Goal: Task Accomplishment & Management: Complete application form

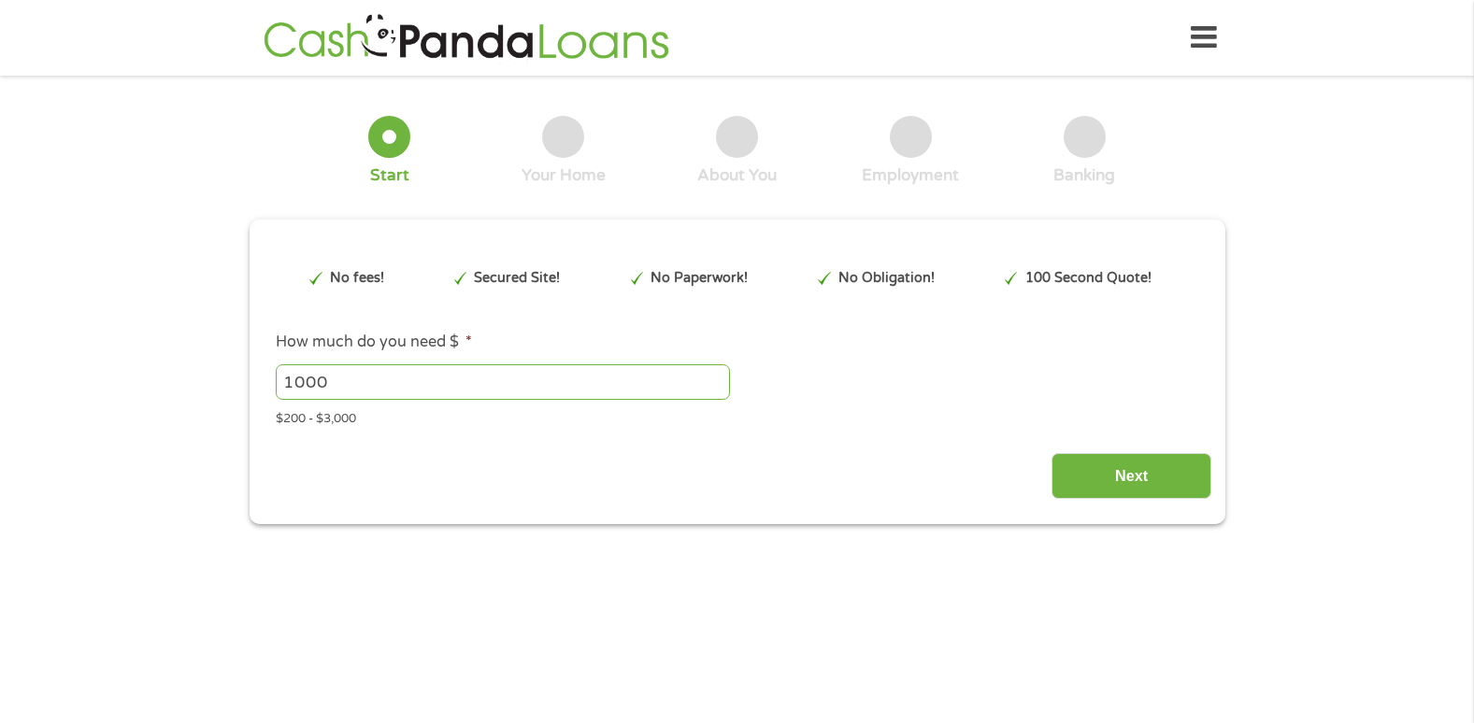
click at [1193, 34] on icon at bounding box center [1203, 38] width 26 height 46
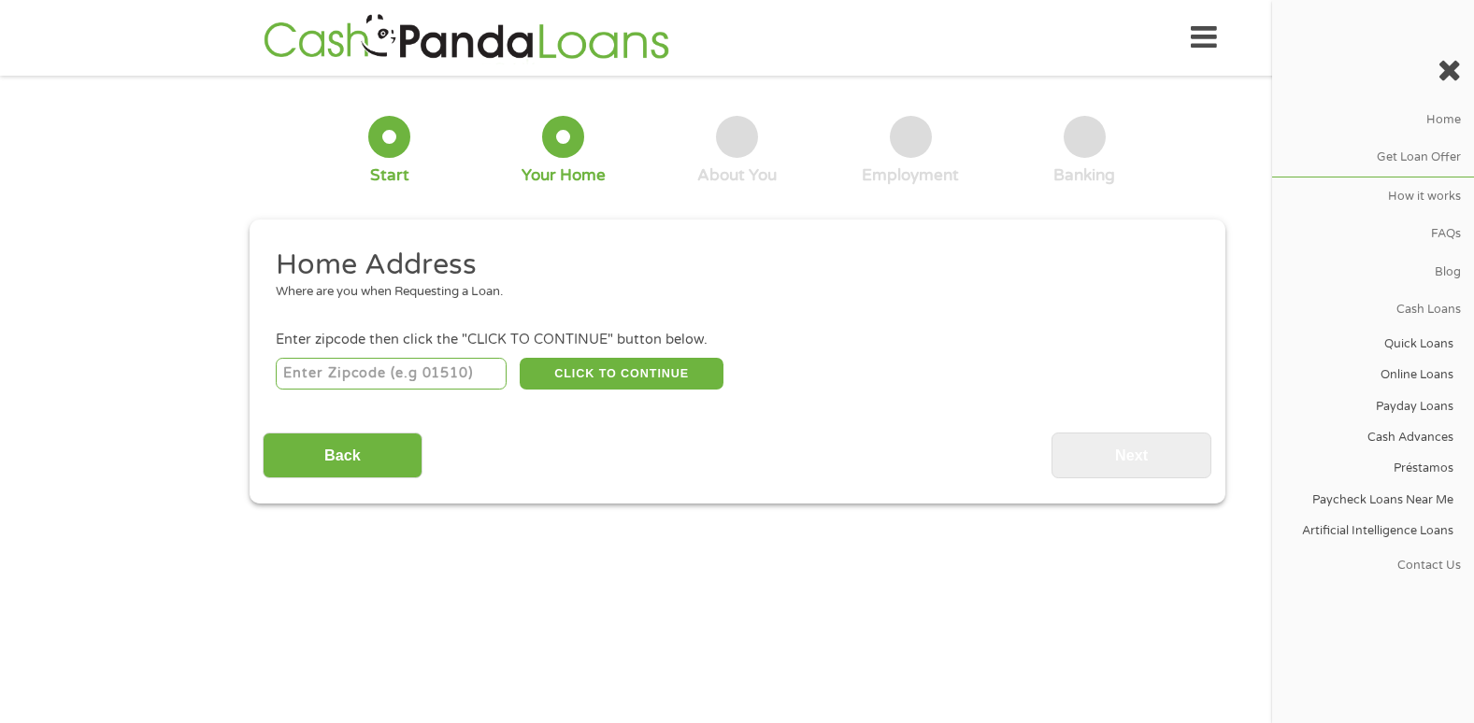
click at [323, 371] on input "number" at bounding box center [391, 374] width 231 height 32
type input "89148"
click at [653, 392] on div "89148 CLICK TO CONTINUE Please recheck your Zipcode, it seems to be Incorrect" at bounding box center [736, 373] width 921 height 38
click at [653, 387] on button "CLICK TO CONTINUE" at bounding box center [622, 374] width 204 height 32
type input "89148"
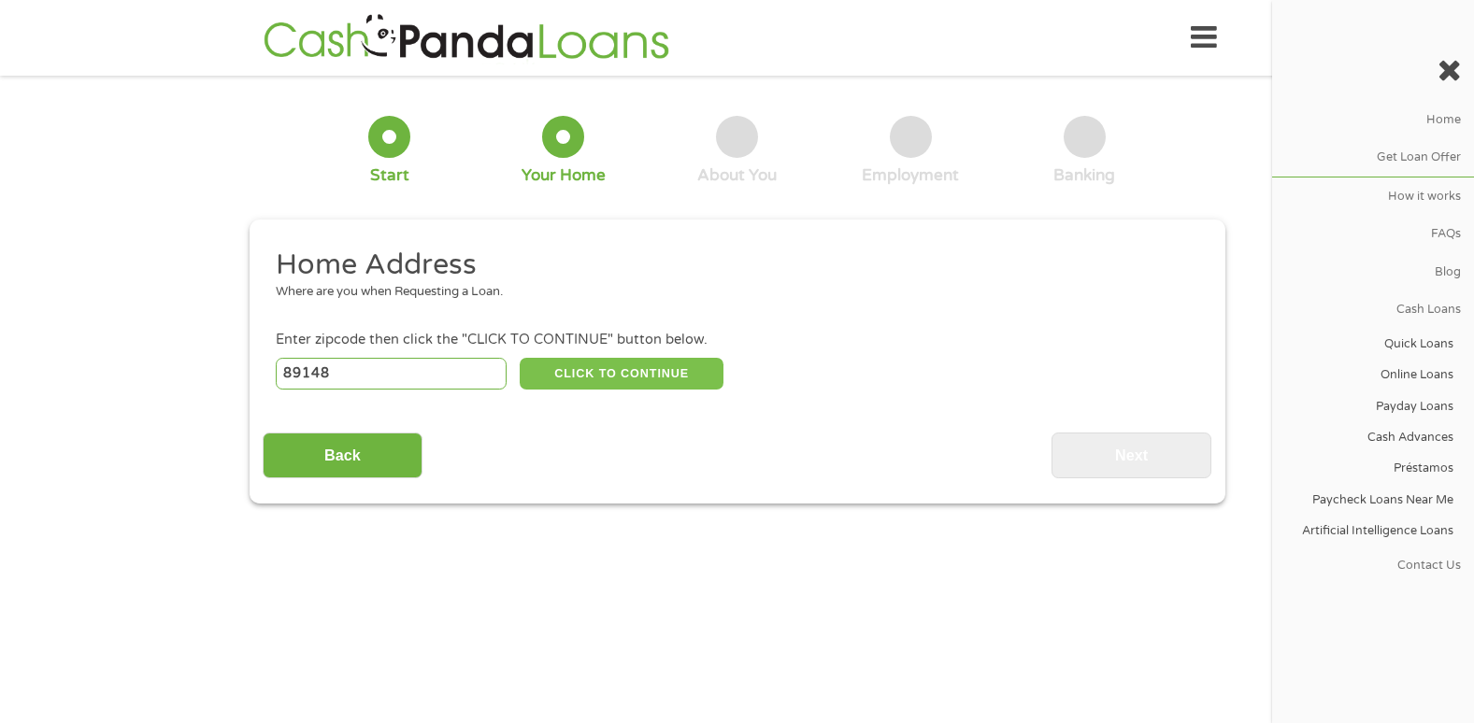
type input "[GEOGRAPHIC_DATA]"
select select "[US_STATE]"
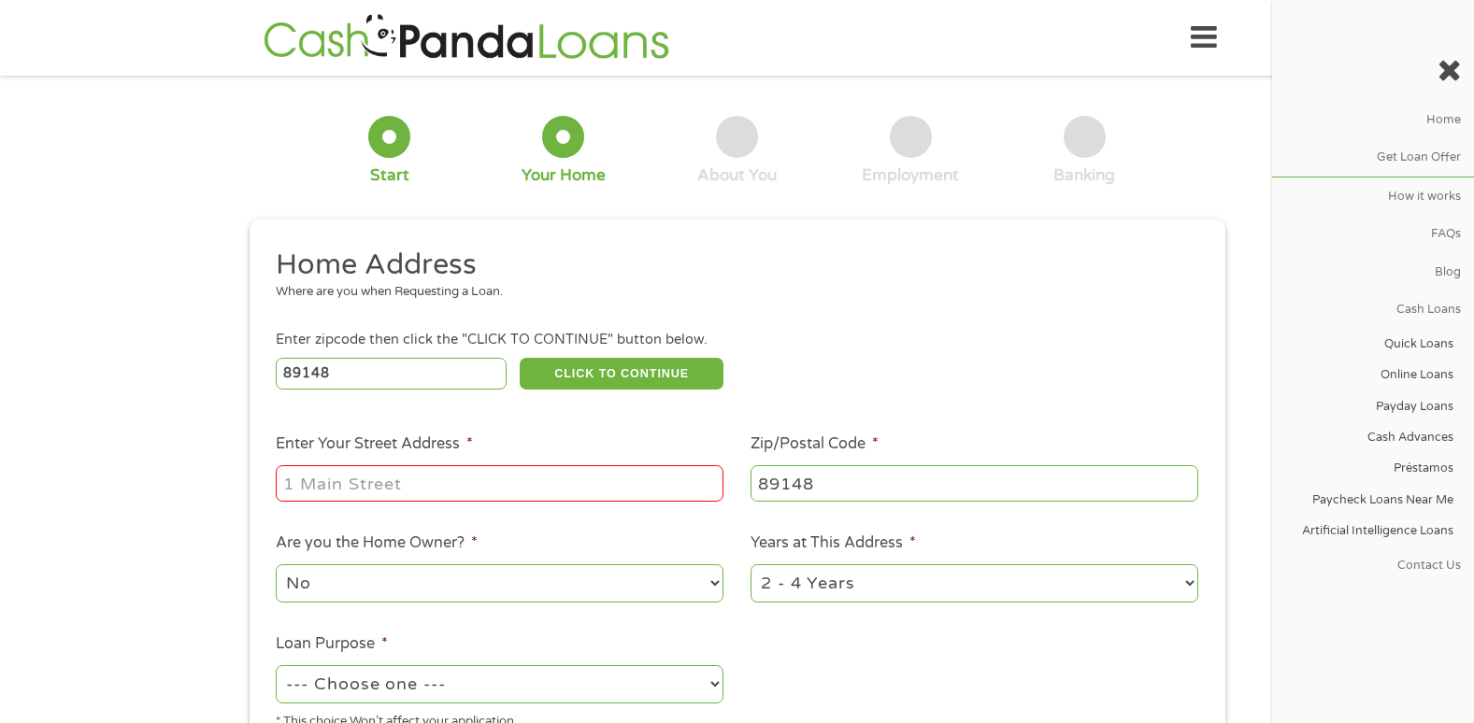
click at [450, 471] on input "Enter Your Street Address *" at bounding box center [500, 483] width 448 height 36
type input "[STREET_ADDRESS][PERSON_NAME]"
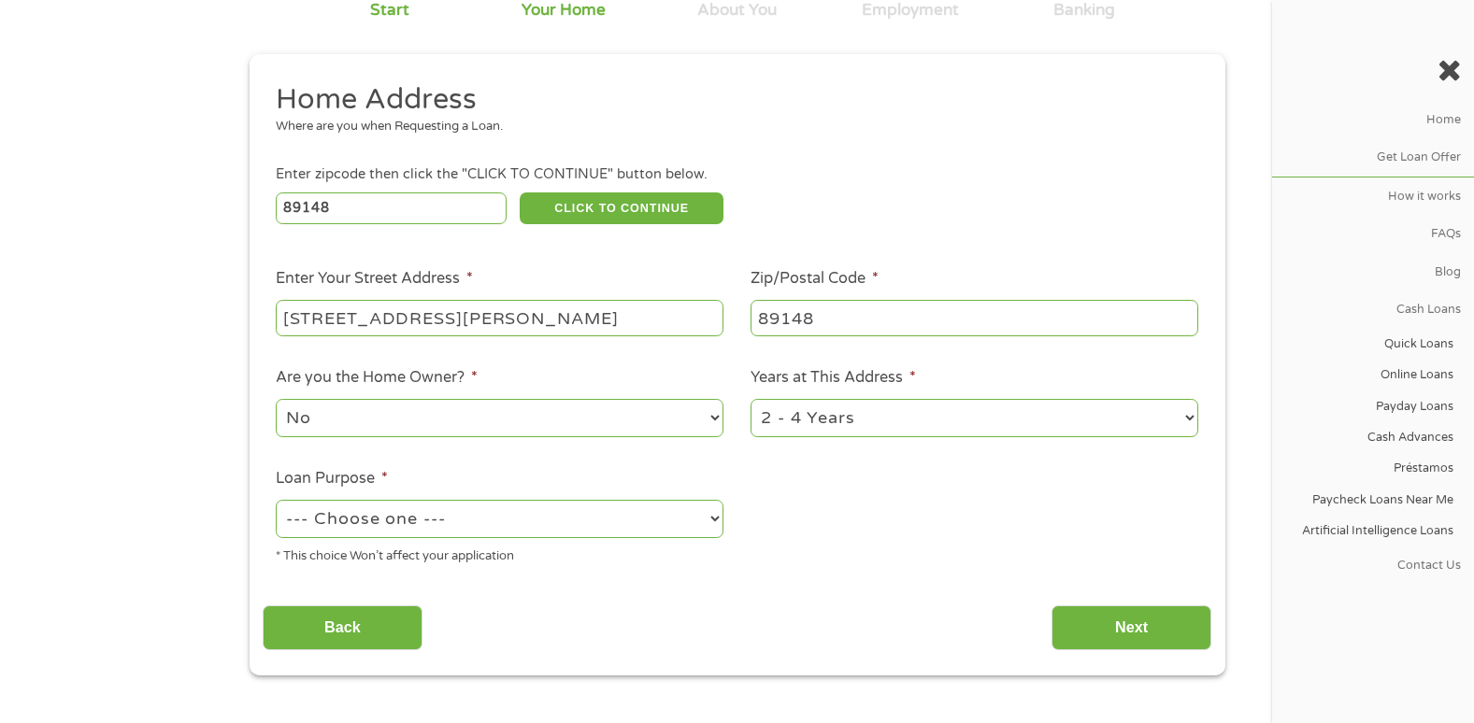
scroll to position [187, 0]
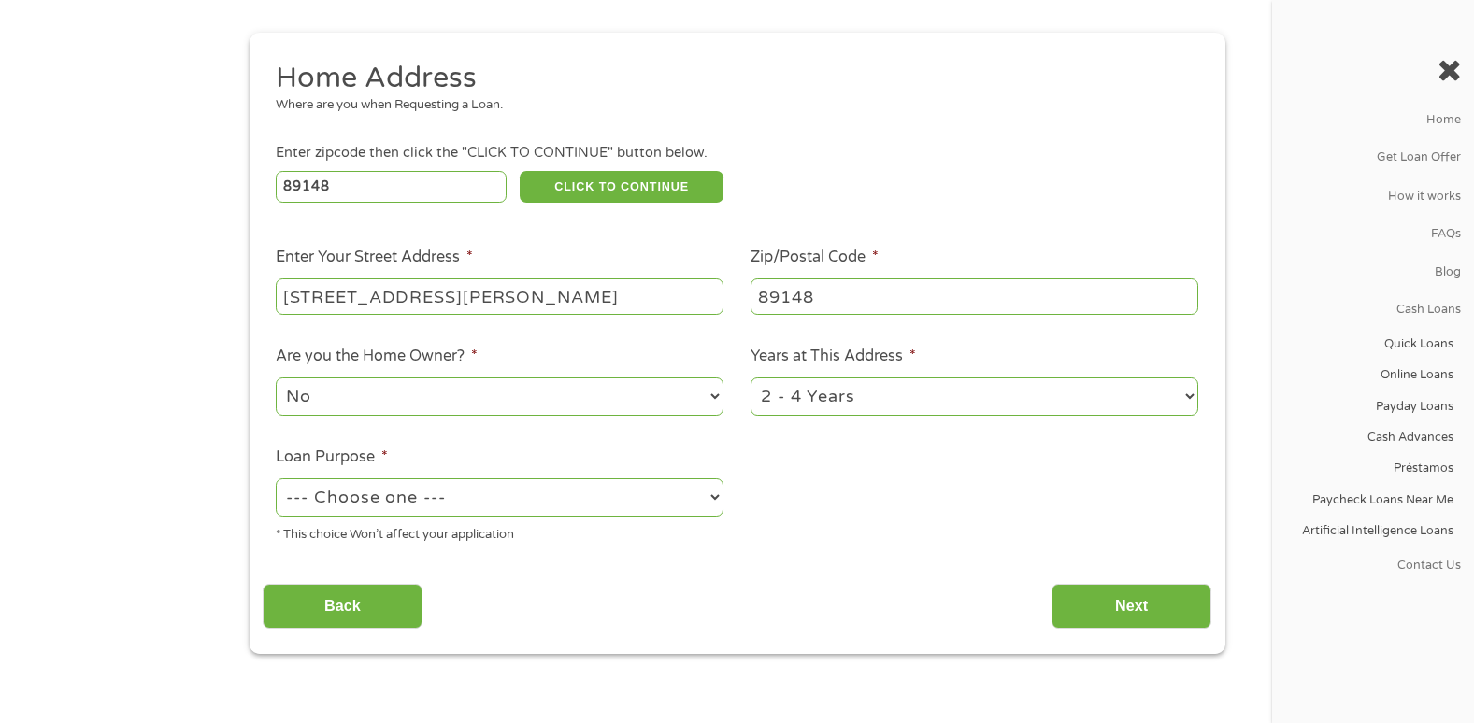
click at [289, 483] on select "--- Choose one --- Pay Bills Debt Consolidation Home Improvement Major Purchase…" at bounding box center [500, 497] width 448 height 38
select select "paybills"
click at [276, 478] on select "--- Choose one --- Pay Bills Debt Consolidation Home Improvement Major Purchase…" at bounding box center [500, 497] width 448 height 38
click at [832, 391] on select "1 Year or less 1 - 2 Years 2 - 4 Years Over 4 Years" at bounding box center [974, 396] width 448 height 38
select select "24months"
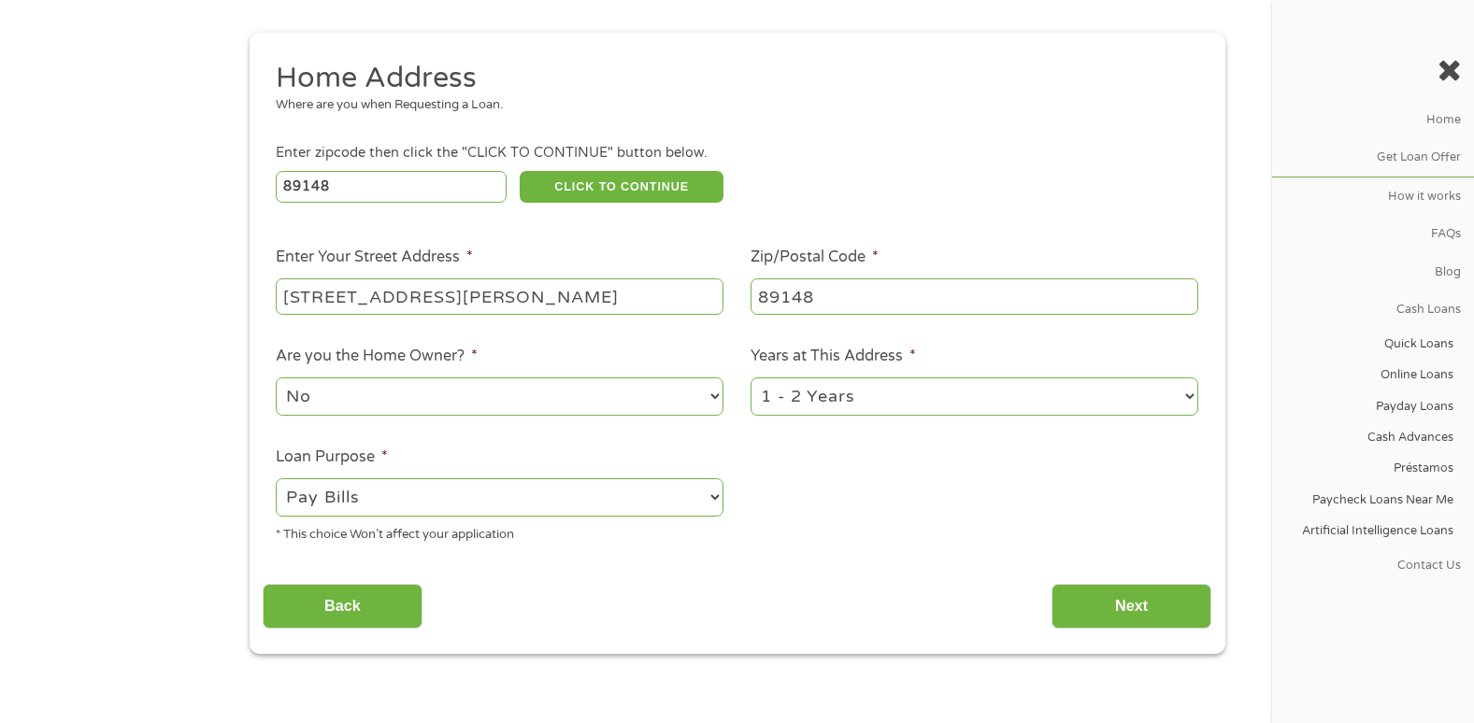
click at [750, 377] on select "1 Year or less 1 - 2 Years 2 - 4 Years Over 4 Years" at bounding box center [974, 396] width 448 height 38
click at [1096, 622] on input "Next" at bounding box center [1131, 607] width 160 height 46
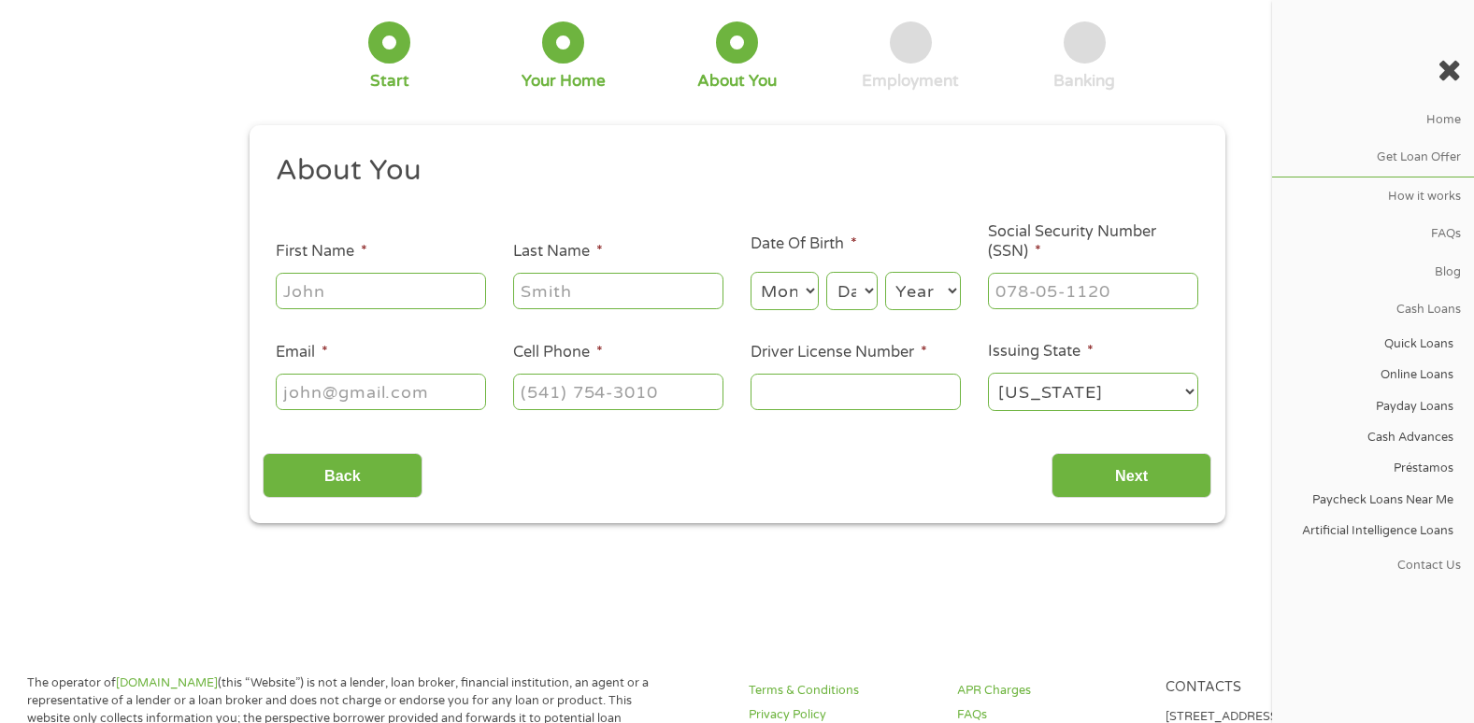
scroll to position [0, 0]
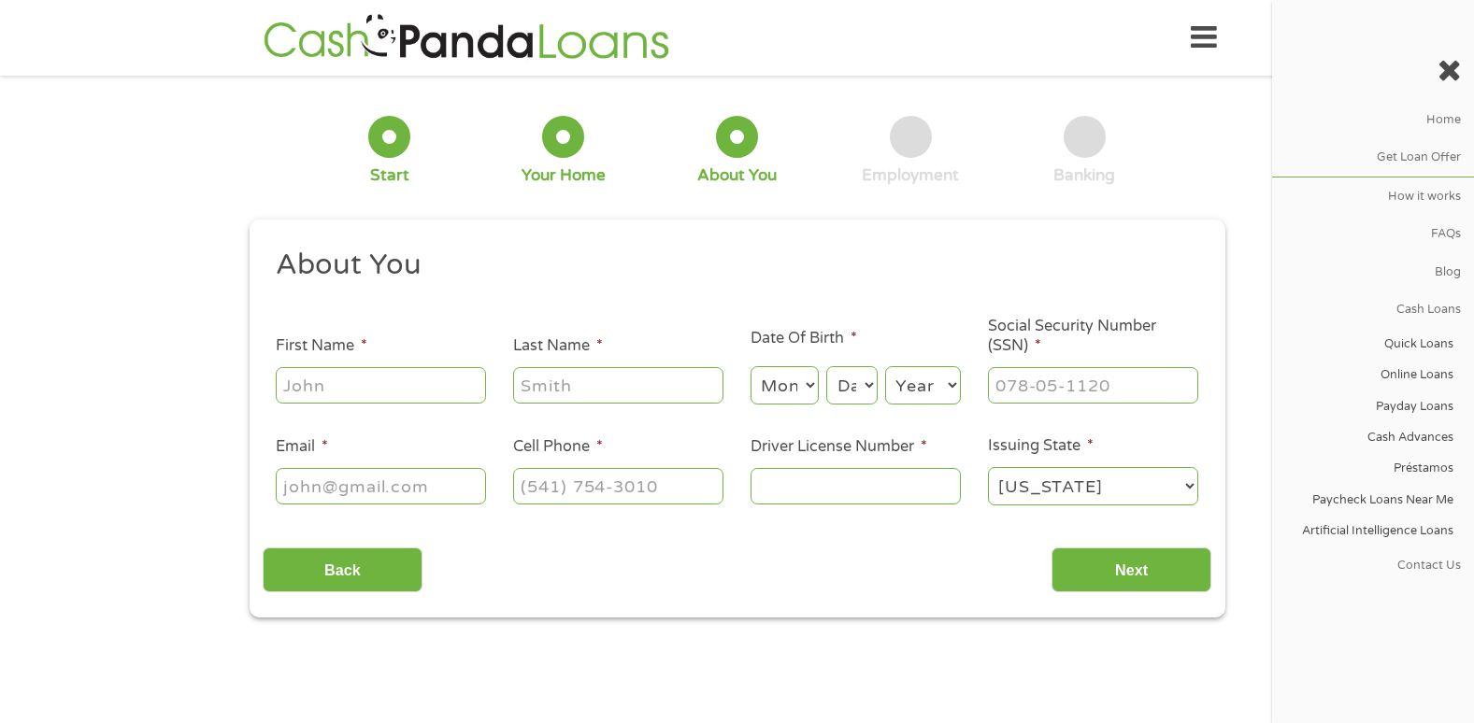
click at [402, 393] on input "First Name *" at bounding box center [381, 385] width 210 height 36
type input "[PERSON_NAME]"
select select "3"
select select "27"
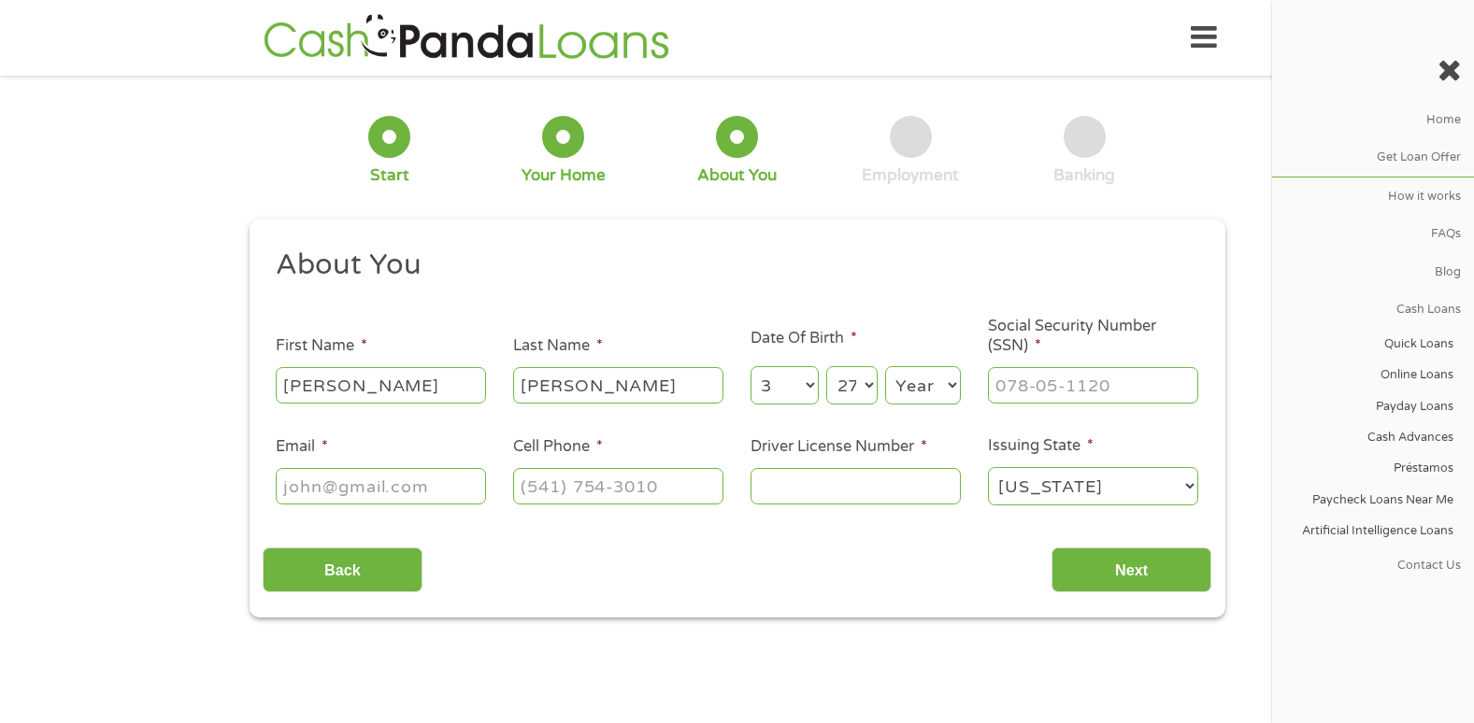
select select "1984"
type input "[EMAIL_ADDRESS][DOMAIN_NAME]"
type input "[PHONE_NUMBER]"
click at [1097, 389] on input "___-__-____" at bounding box center [1093, 385] width 210 height 36
type input "530-49-8545"
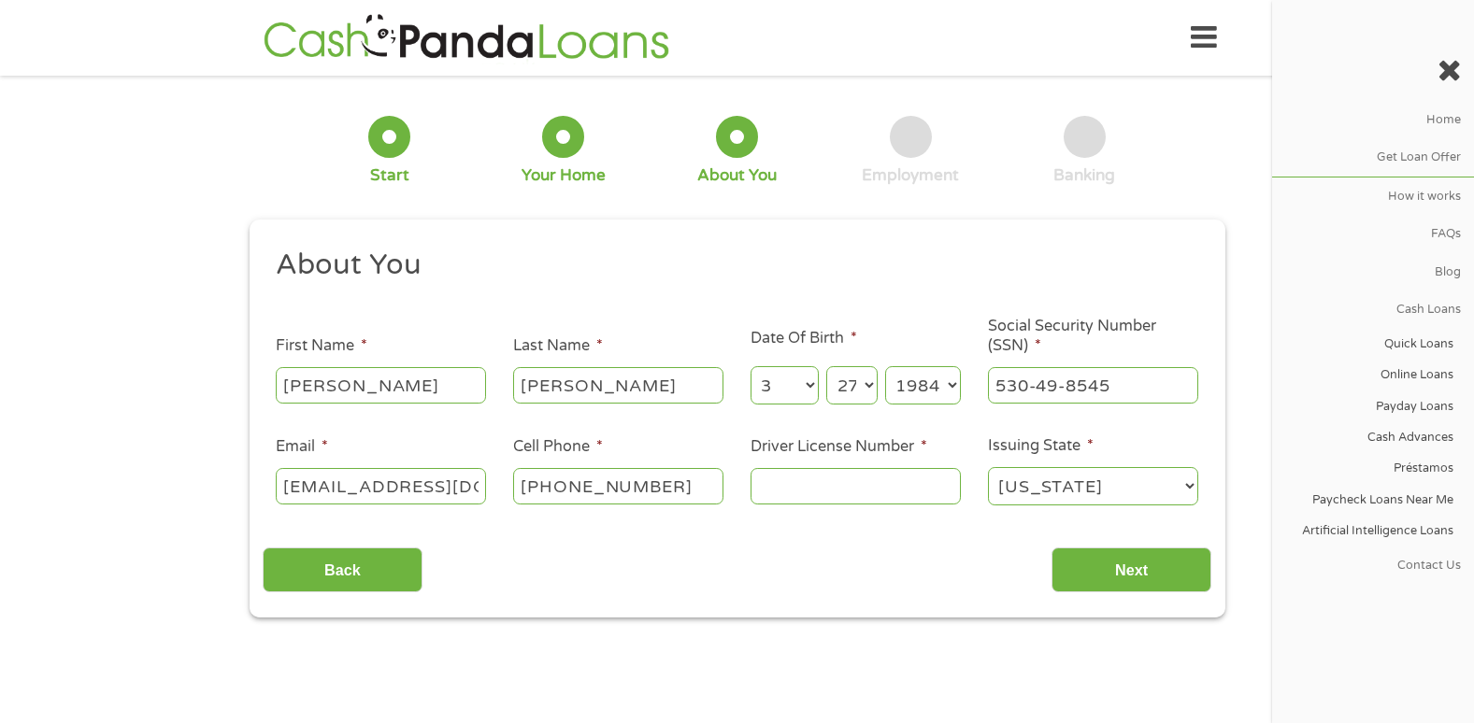
click at [891, 483] on input "Driver License Number *" at bounding box center [855, 486] width 210 height 36
type input "1400778389"
click at [1110, 556] on input "Next" at bounding box center [1131, 571] width 160 height 46
click at [1173, 563] on input "Next" at bounding box center [1131, 571] width 160 height 46
click at [970, 590] on div "Back Next" at bounding box center [737, 563] width 948 height 59
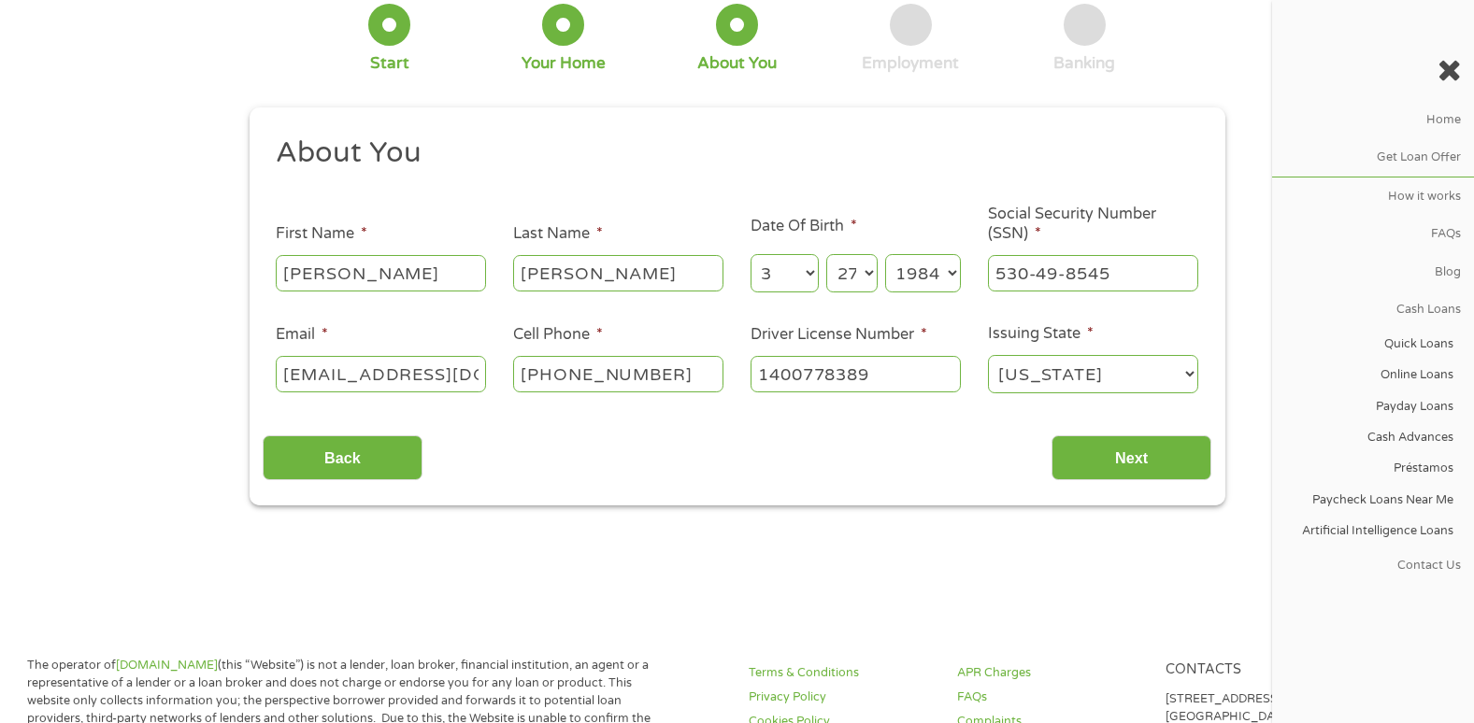
scroll to position [93, 0]
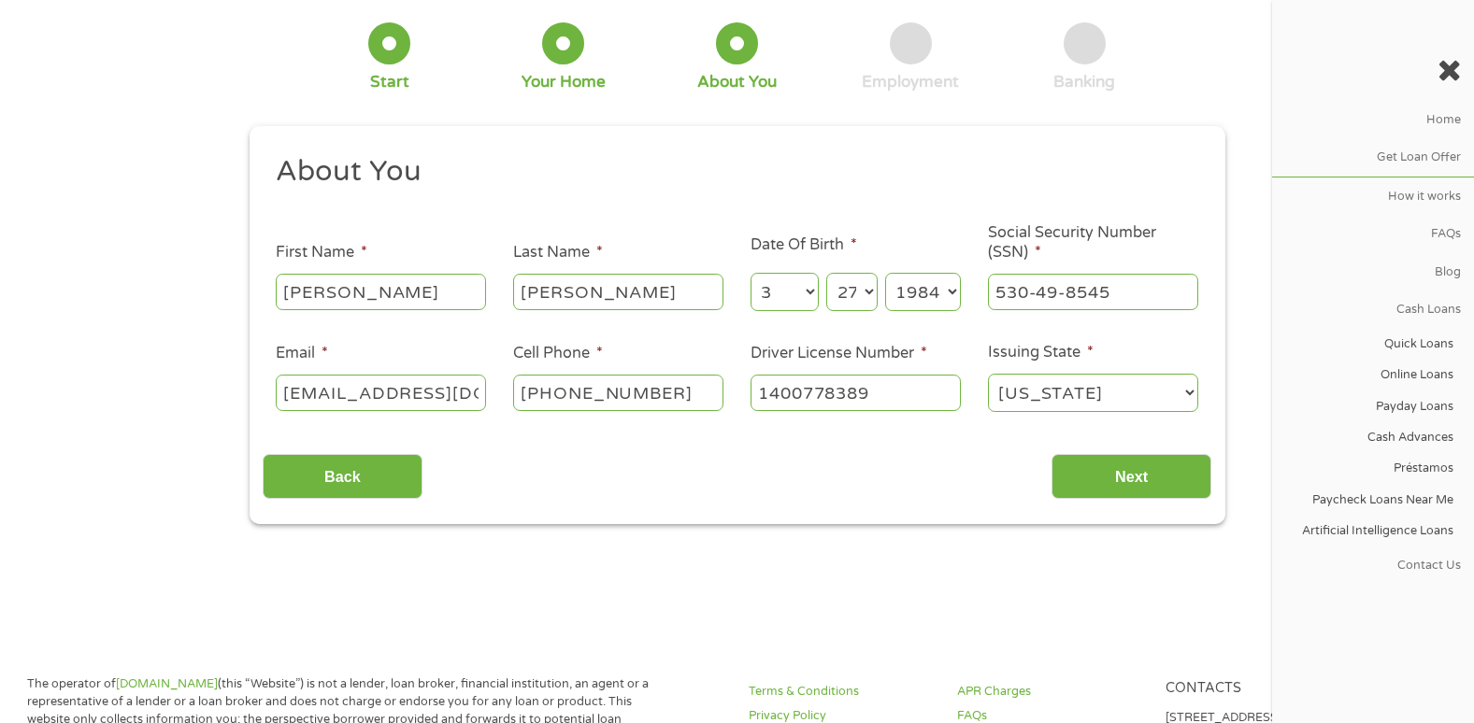
click at [335, 394] on input "[EMAIL_ADDRESS][DOMAIN_NAME]" at bounding box center [381, 393] width 210 height 36
click at [334, 394] on input "[EMAIL_ADDRESS][DOMAIN_NAME]" at bounding box center [381, 393] width 210 height 36
click at [1142, 477] on input "Next" at bounding box center [1131, 477] width 160 height 46
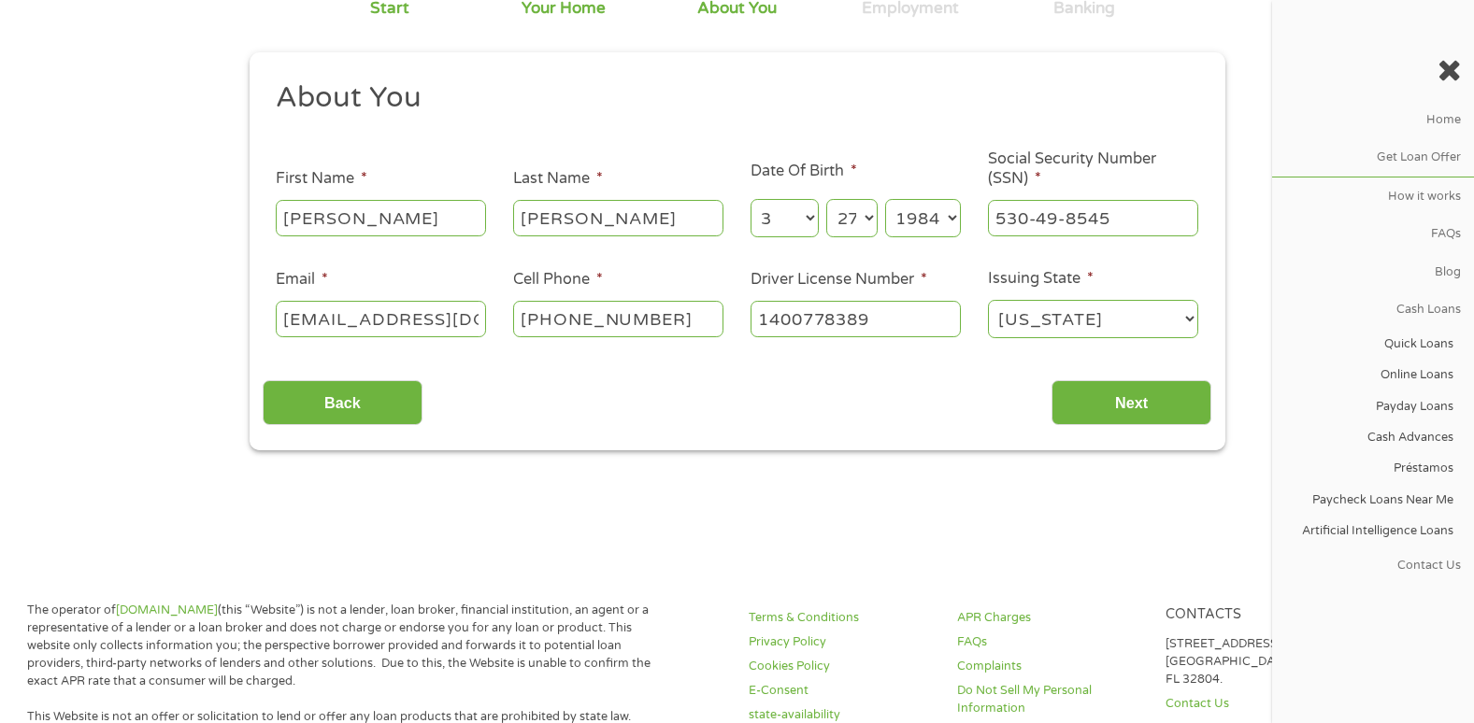
scroll to position [187, 0]
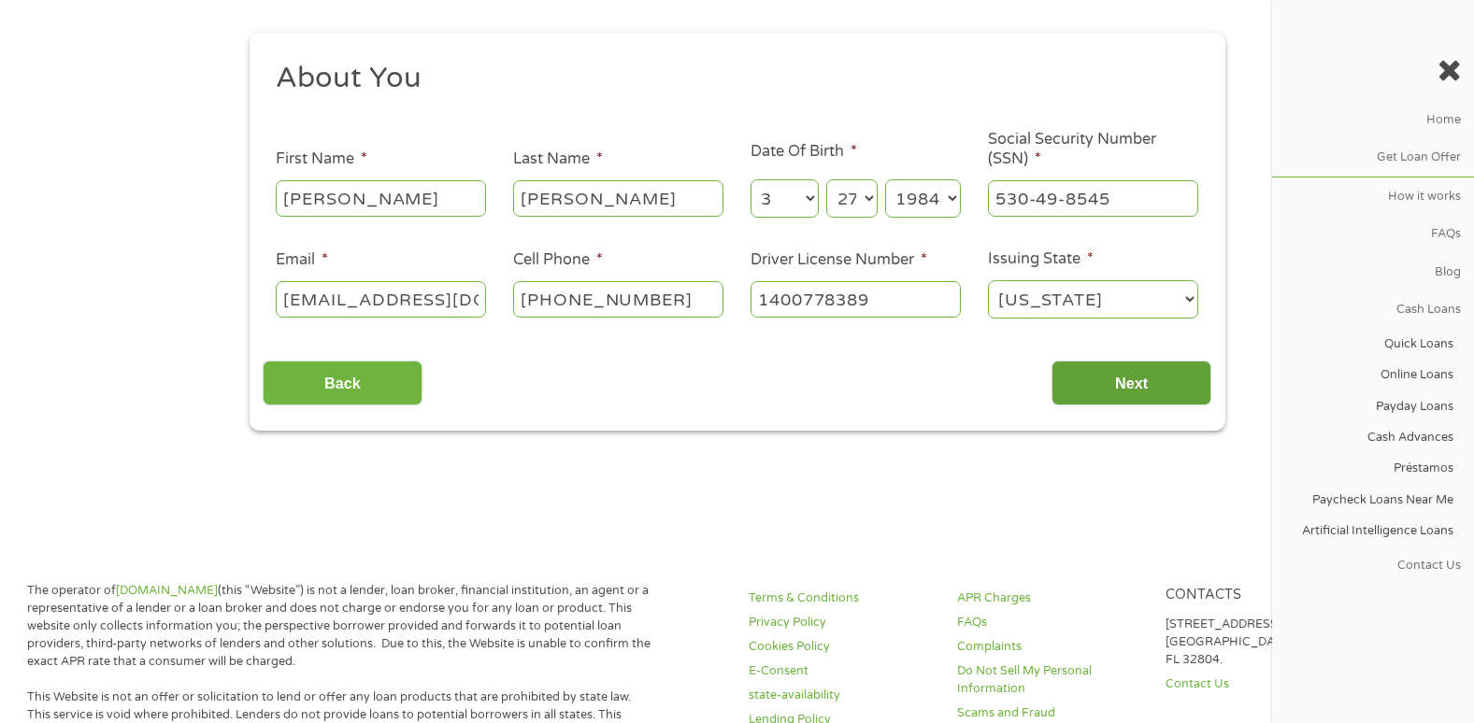
click at [1105, 388] on input "Next" at bounding box center [1131, 384] width 160 height 46
click at [1108, 386] on input "Next" at bounding box center [1131, 384] width 160 height 46
click at [1109, 386] on input "Next" at bounding box center [1131, 384] width 160 height 46
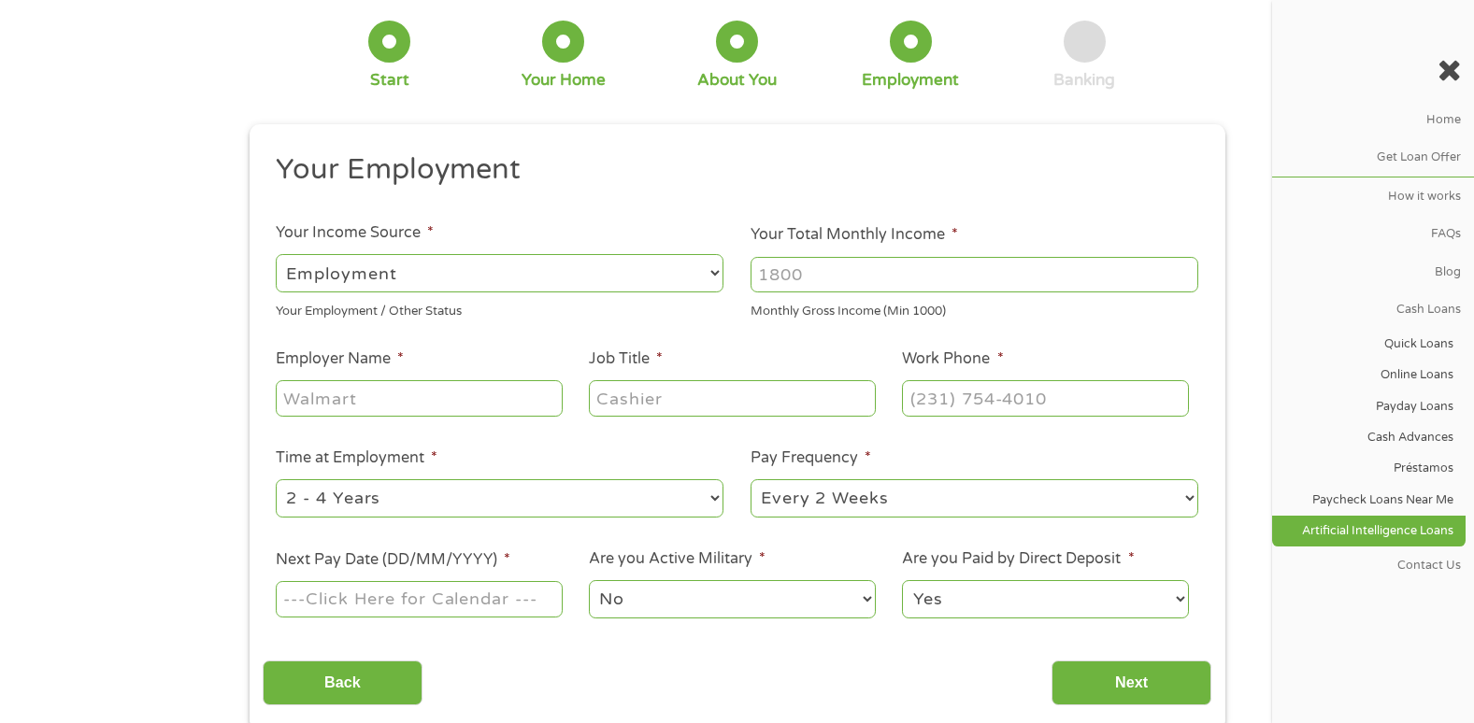
scroll to position [0, 0]
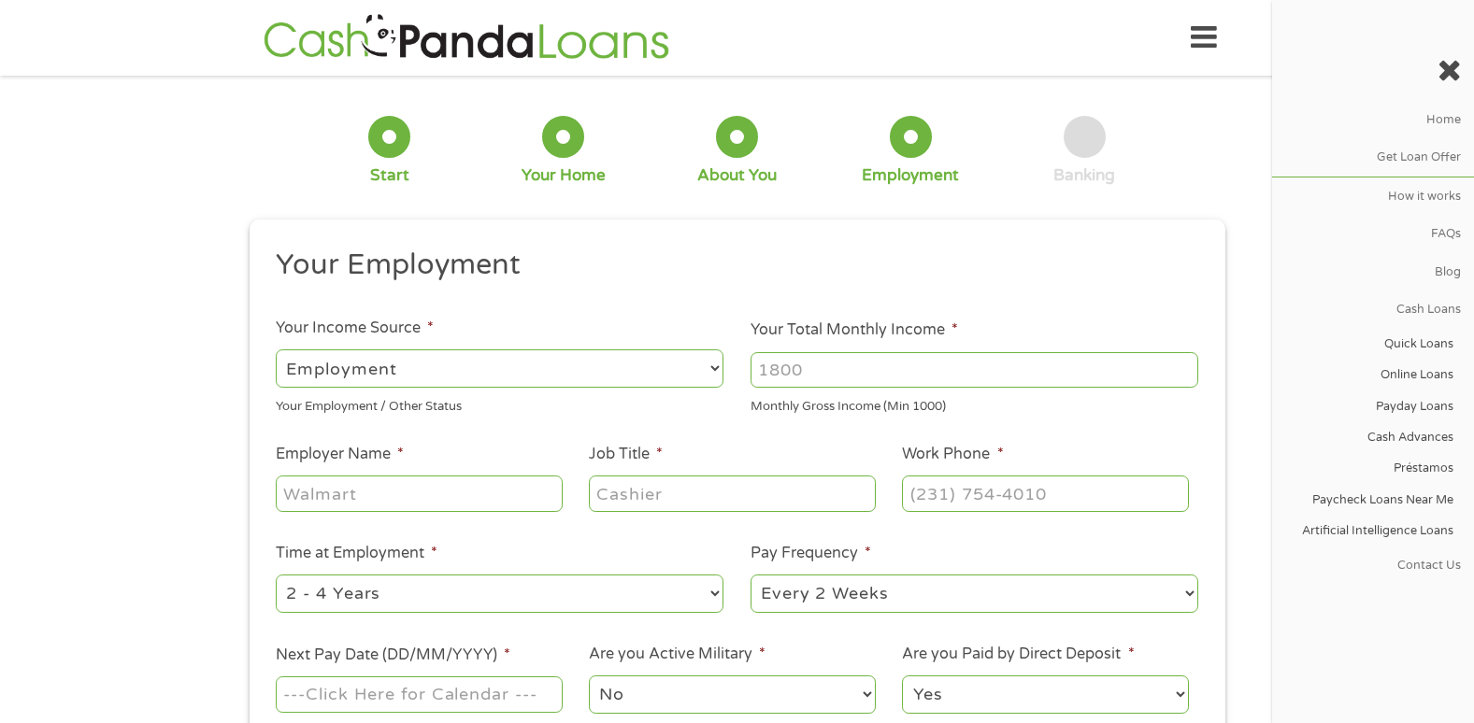
click at [521, 368] on select "--- Choose one --- Employment [DEMOGRAPHIC_DATA] Benefits" at bounding box center [500, 368] width 448 height 38
click at [876, 365] on input "Your Total Monthly Income *" at bounding box center [974, 370] width 448 height 36
type input "2300"
click at [409, 490] on input "Employer Name *" at bounding box center [419, 494] width 286 height 36
type input "The Venetian"
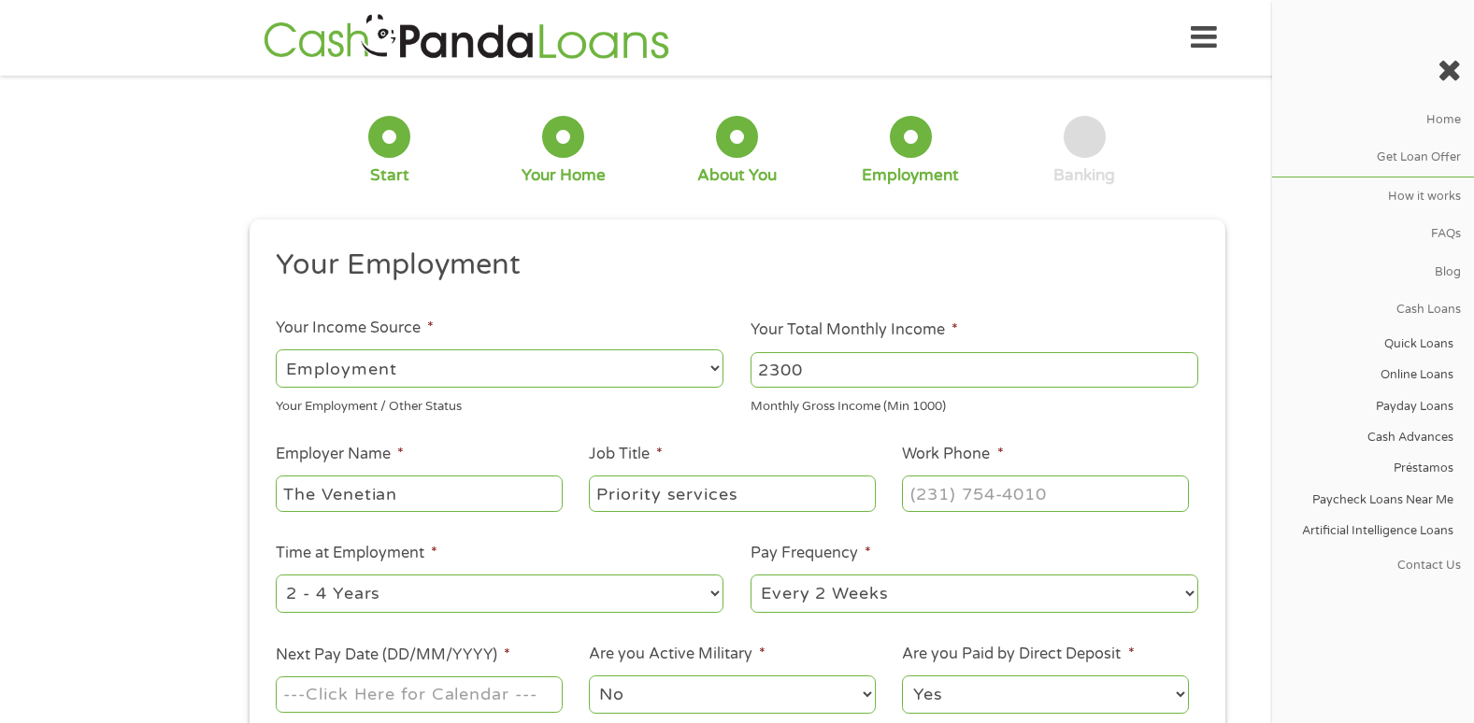
type input "Priority services"
type input "[PHONE_NUMBER]"
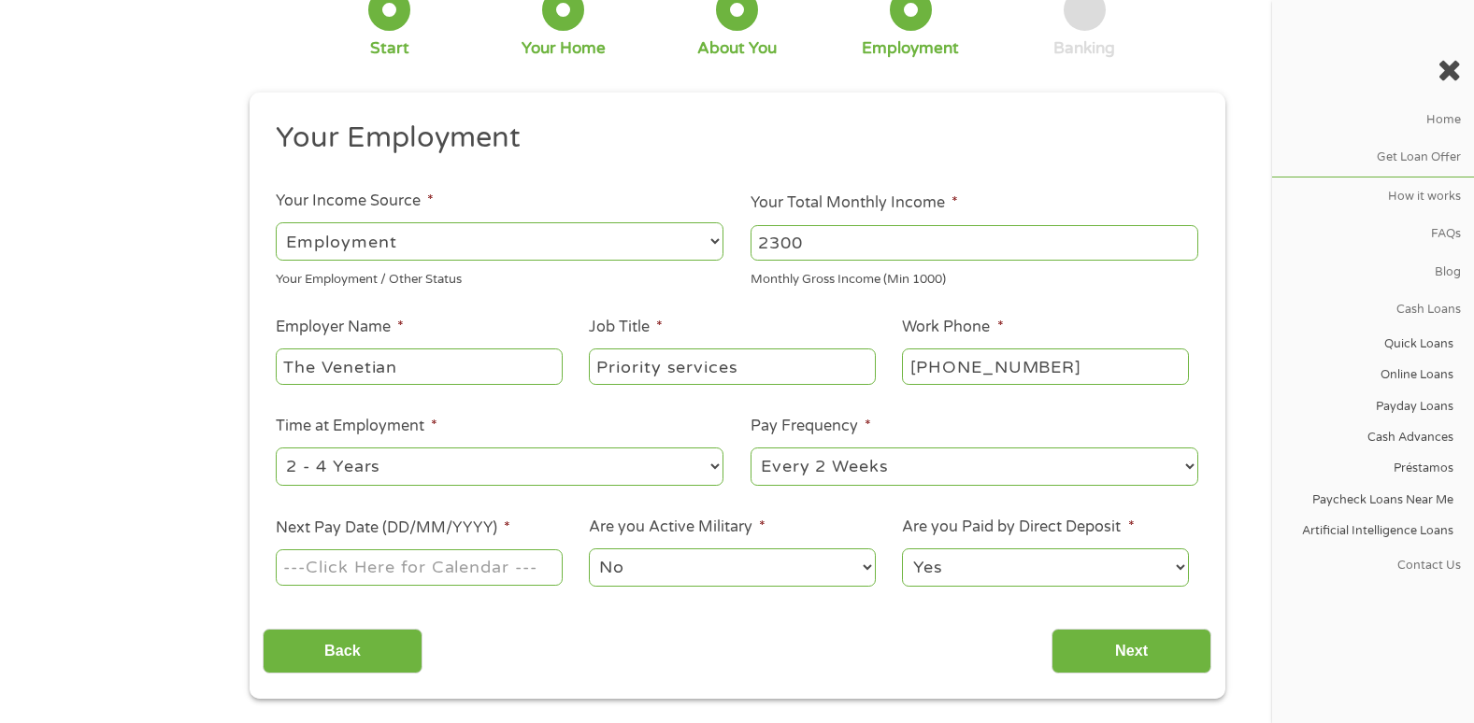
scroll to position [187, 0]
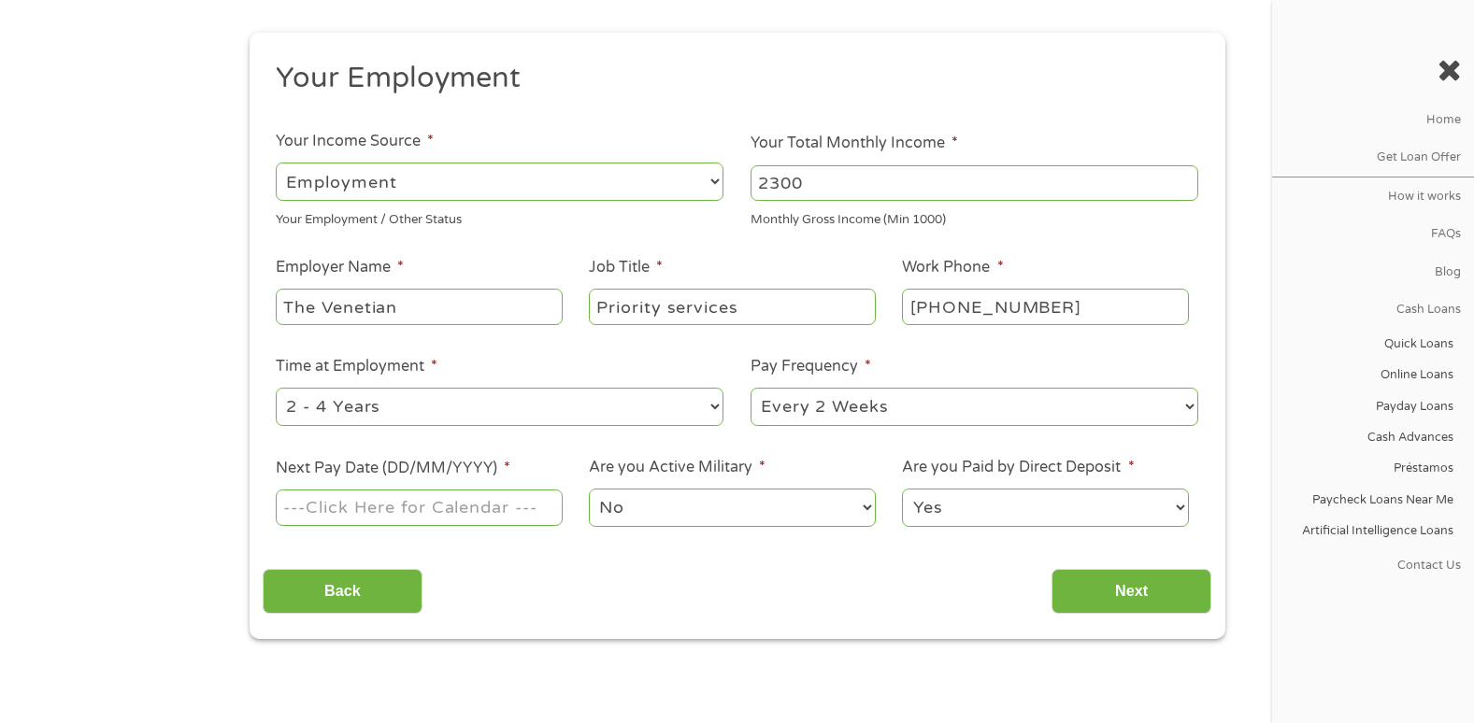
click at [399, 403] on select "--- Choose one --- 1 Year or less 1 - 2 Years 2 - 4 Years Over 4 Years" at bounding box center [500, 407] width 448 height 38
select select "60months"
click at [276, 388] on select "--- Choose one --- 1 Year or less 1 - 2 Years 2 - 4 Years Over 4 Years" at bounding box center [500, 407] width 448 height 38
click at [547, 504] on input "Next Pay Date (DD/MM/YYYY) *" at bounding box center [419, 508] width 286 height 36
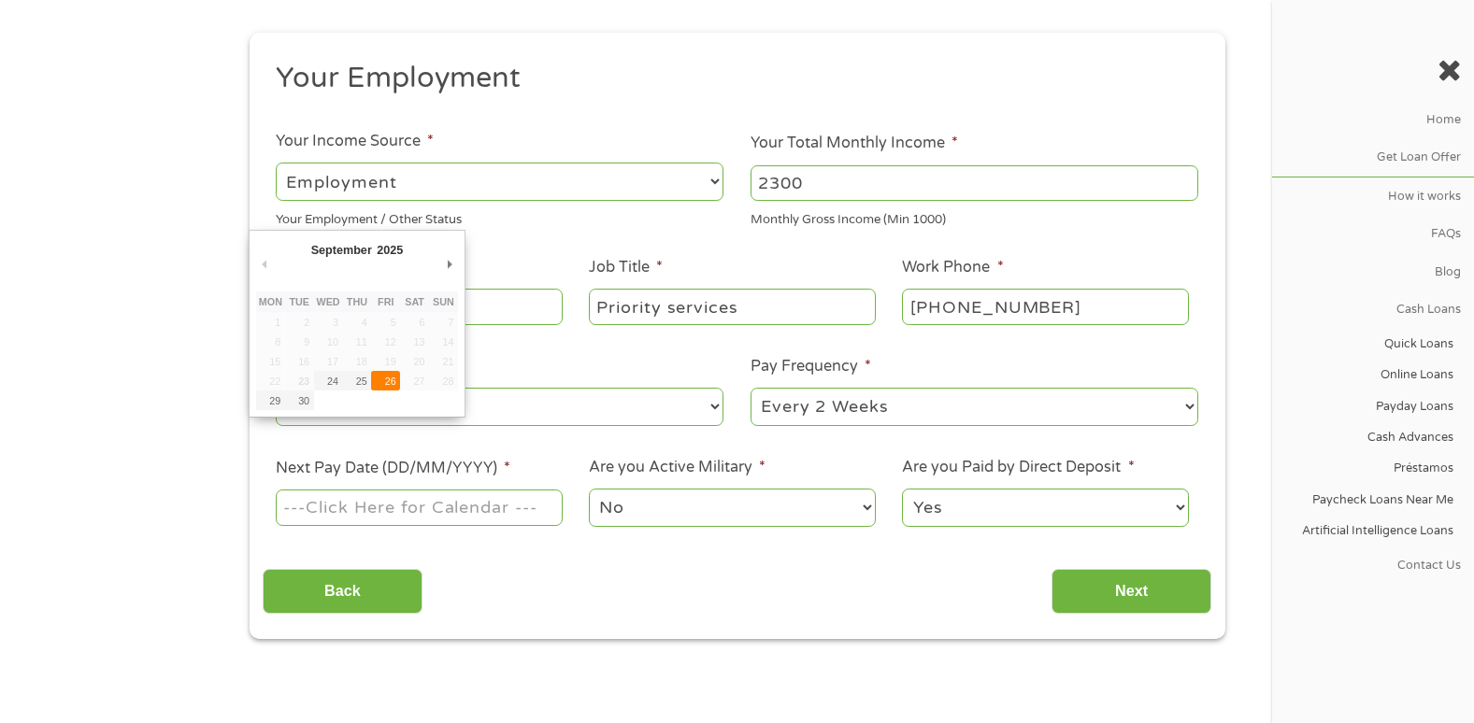
type input "[DATE]"
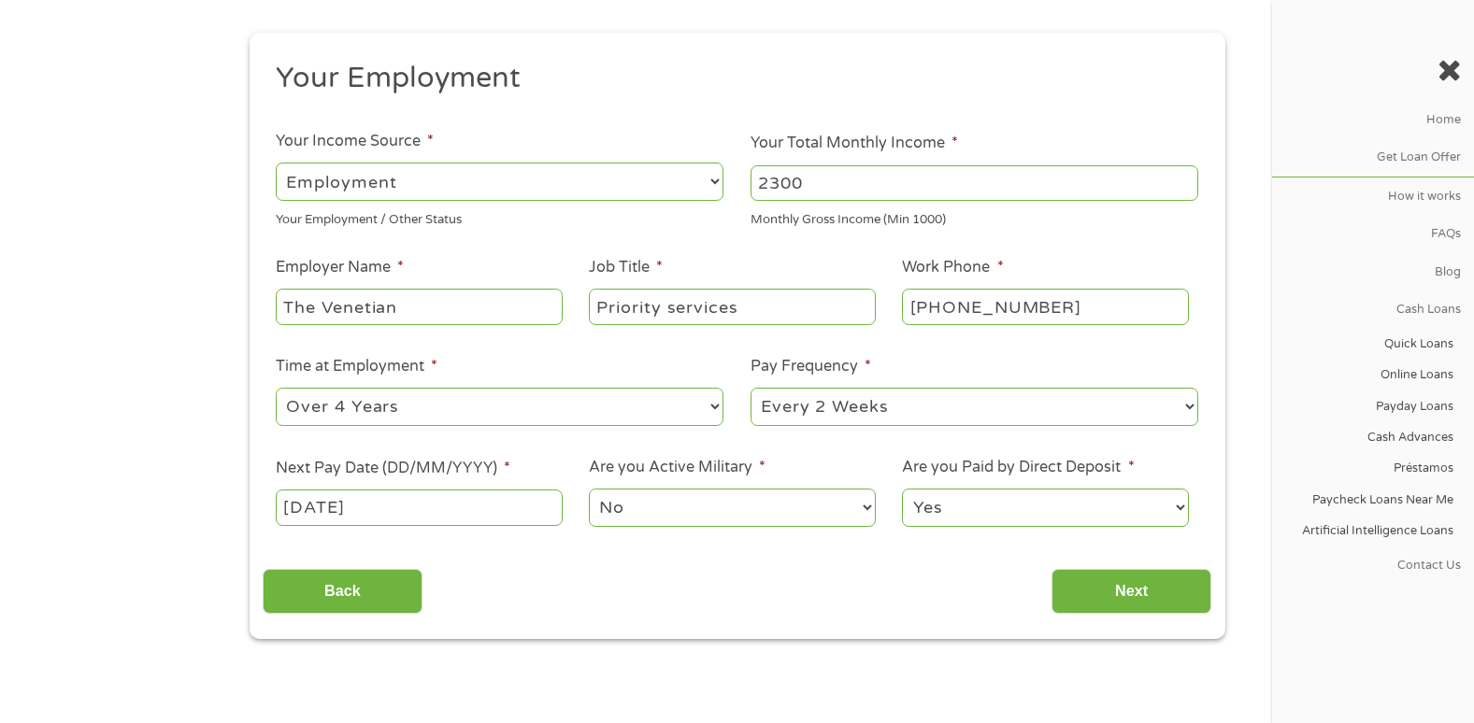
click at [717, 506] on select "No Yes" at bounding box center [732, 508] width 286 height 38
click at [717, 507] on select "No Yes" at bounding box center [732, 508] width 286 height 38
click at [1240, 591] on div "1 Start 2 Your Home 3 About You 4 Employment 5 Banking 6 This field is hidden w…" at bounding box center [737, 270] width 1009 height 737
click at [1186, 593] on input "Next" at bounding box center [1131, 592] width 160 height 46
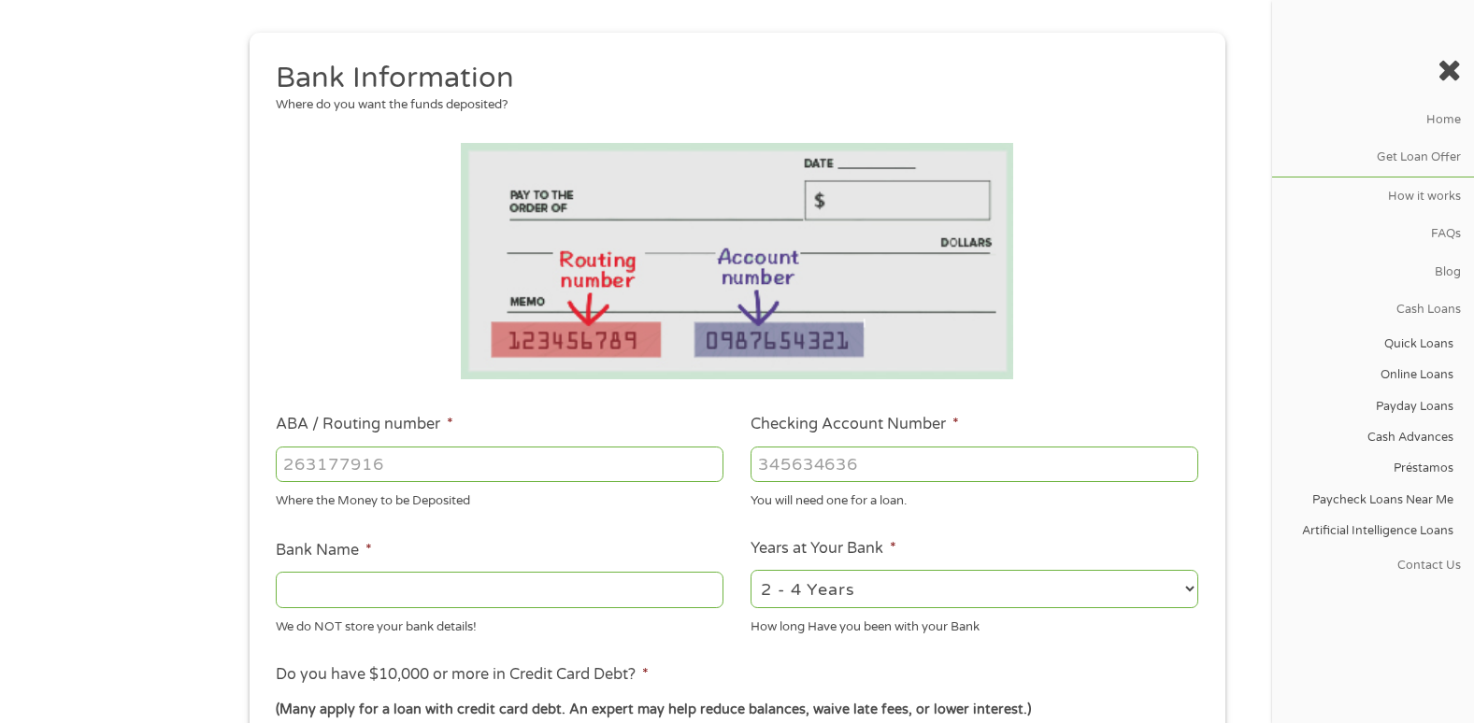
click at [500, 481] on input "ABA / Routing number *" at bounding box center [500, 465] width 448 height 36
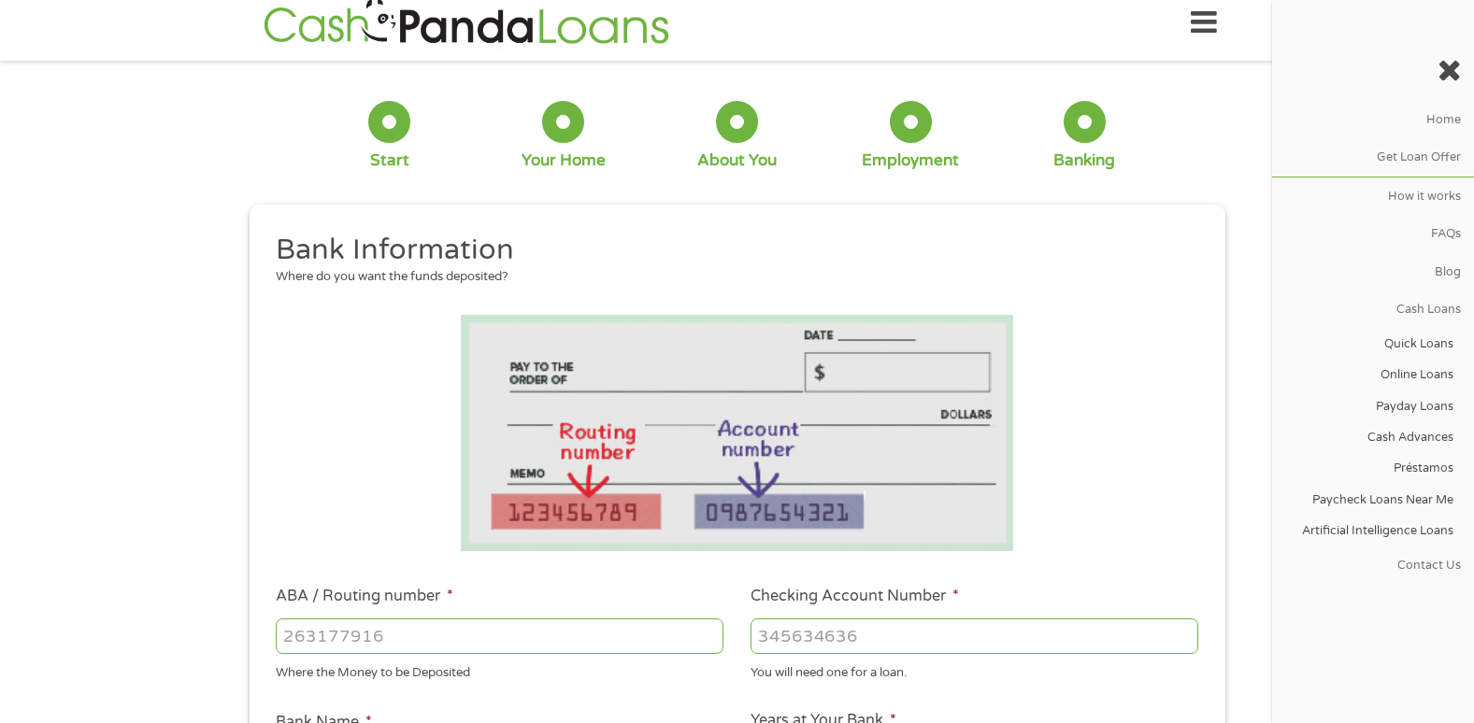
scroll to position [0, 0]
